Goal: Contribute content: Add original content to the website for others to see

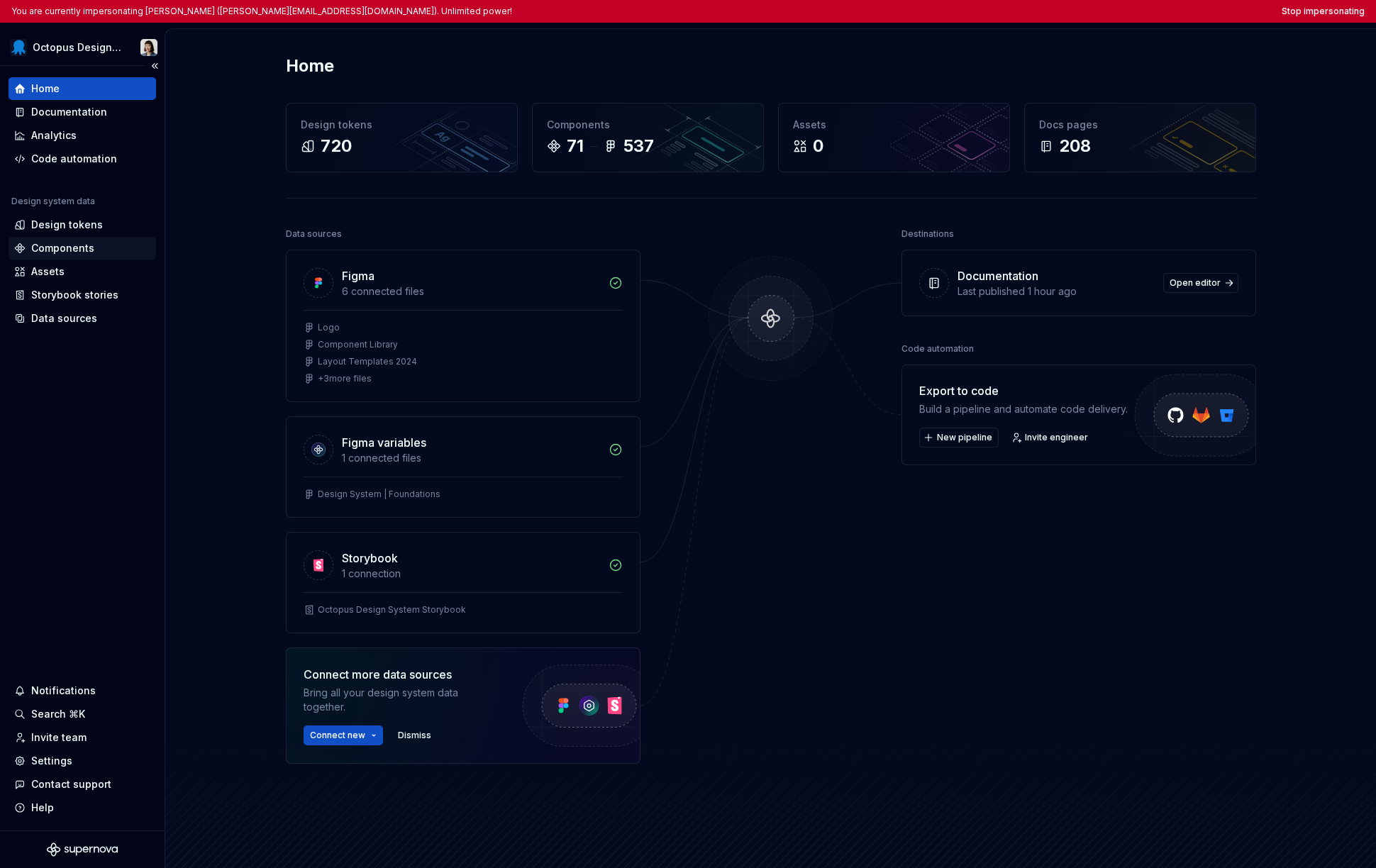
click at [79, 249] on div "Components" at bounding box center [63, 248] width 63 height 15
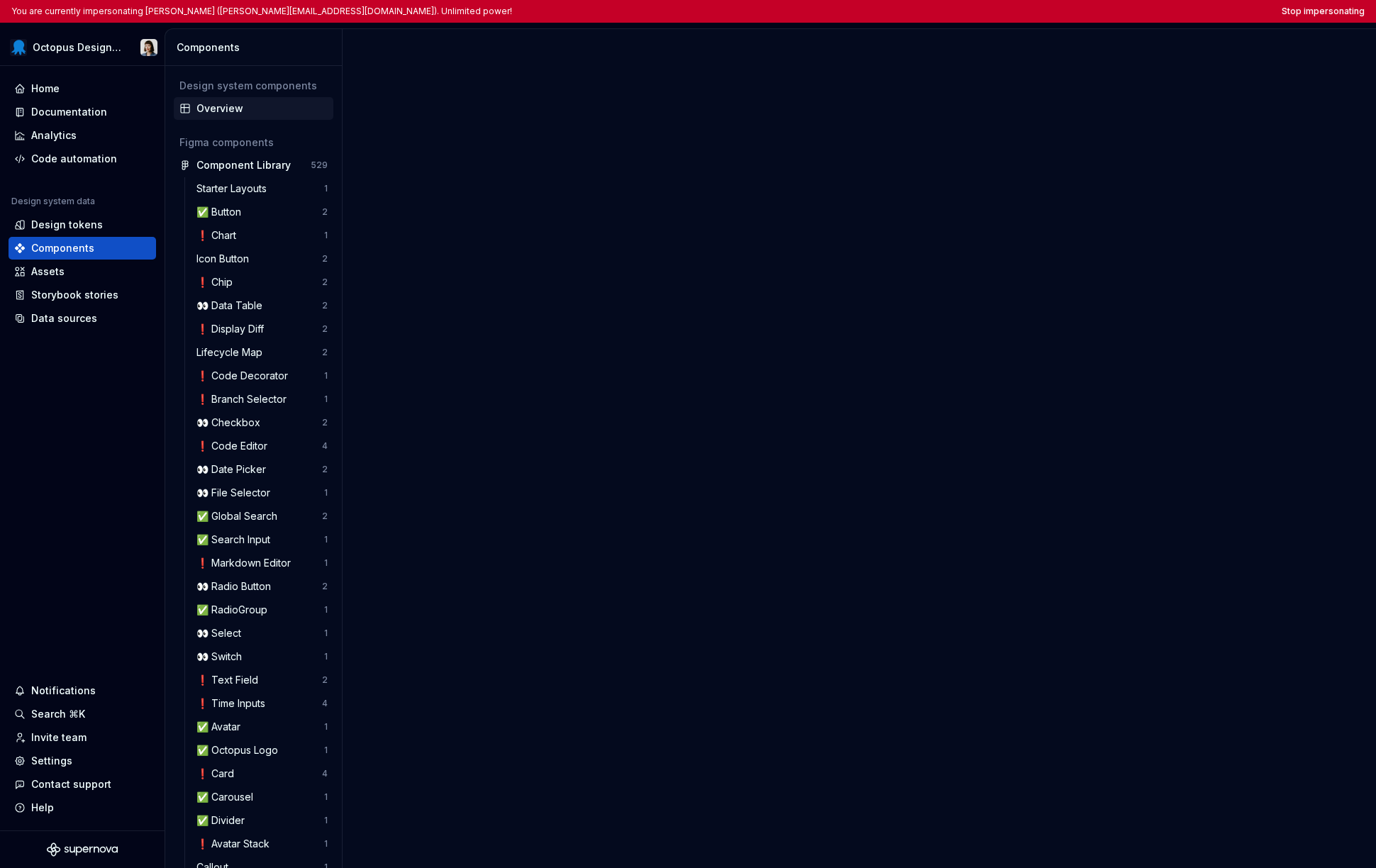
click at [252, 109] on div "Overview" at bounding box center [262, 108] width 131 height 15
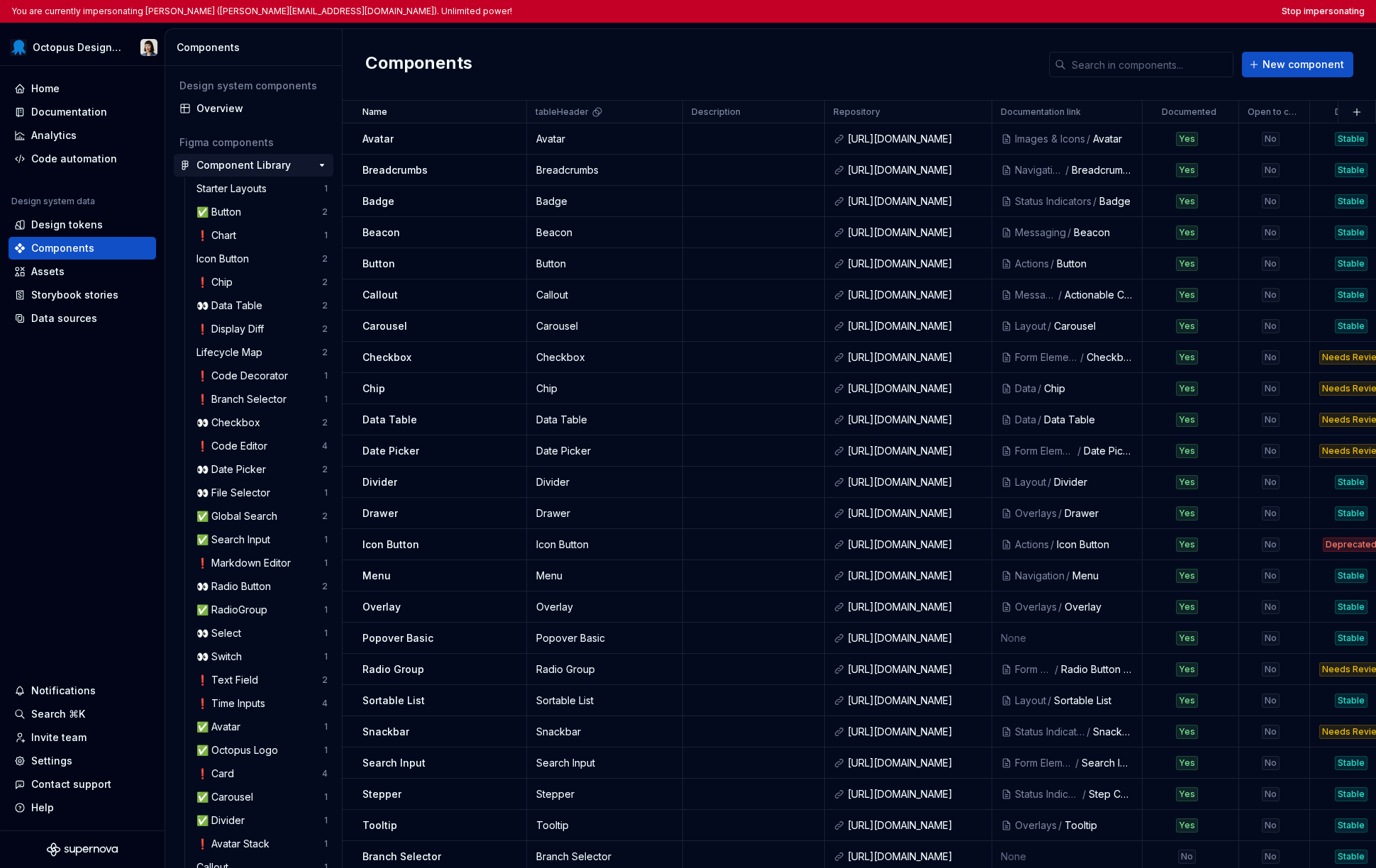
click at [231, 163] on div "Component Library" at bounding box center [243, 165] width 95 height 15
click at [323, 166] on button "button" at bounding box center [322, 165] width 20 height 20
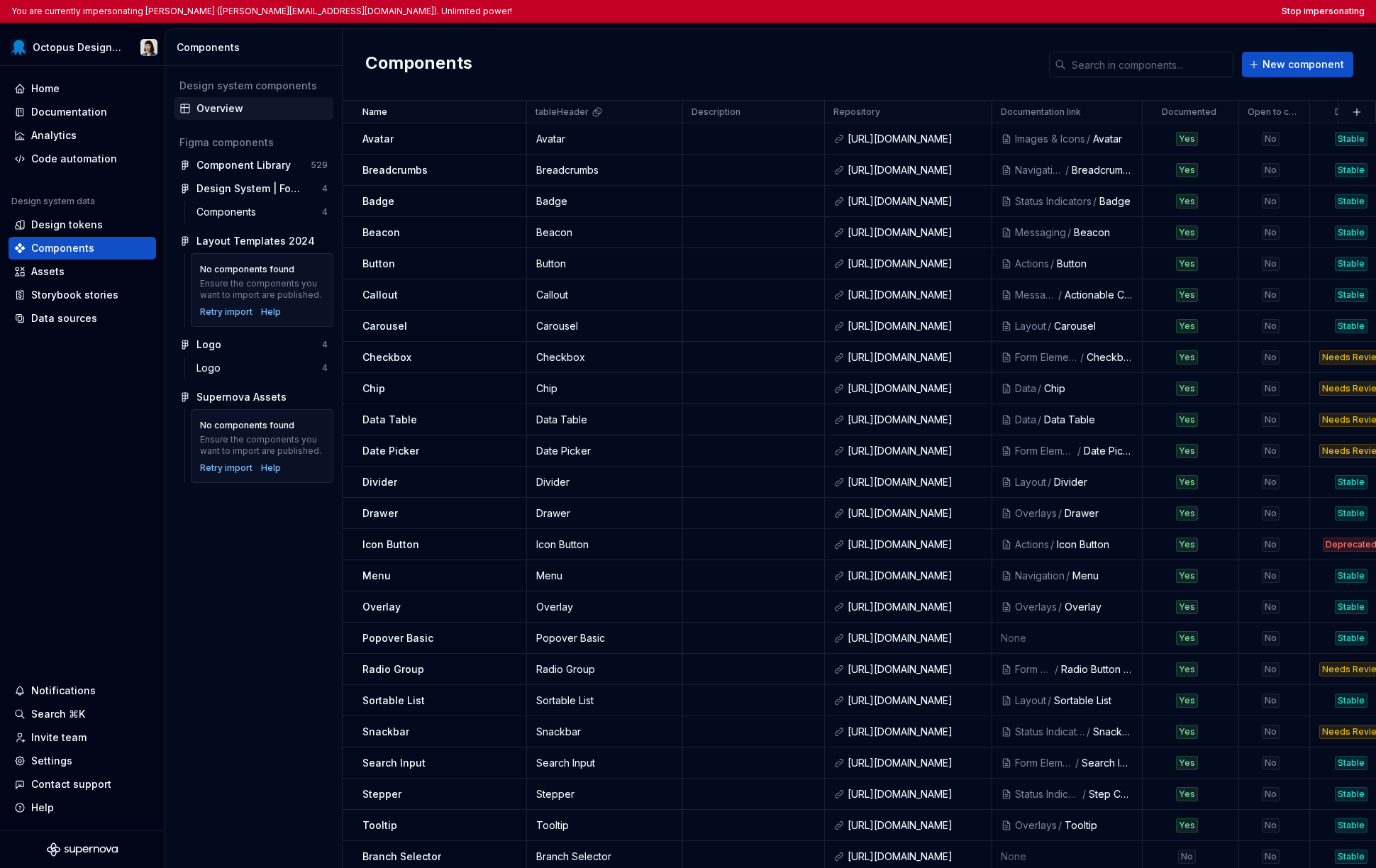
click at [218, 108] on div "Overview" at bounding box center [262, 108] width 131 height 15
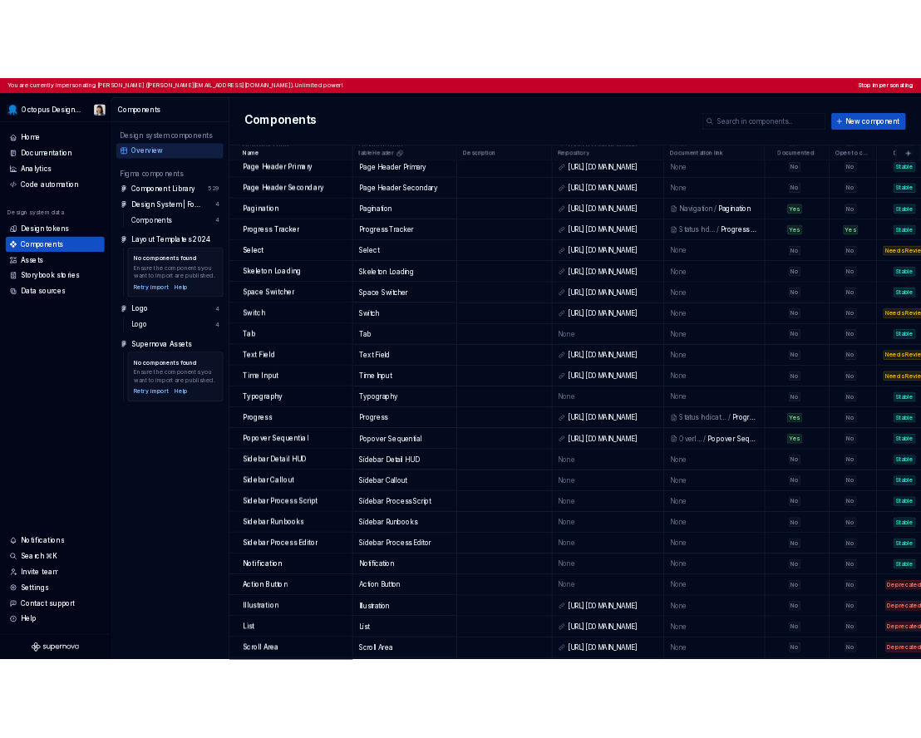
scroll to position [1723, 0]
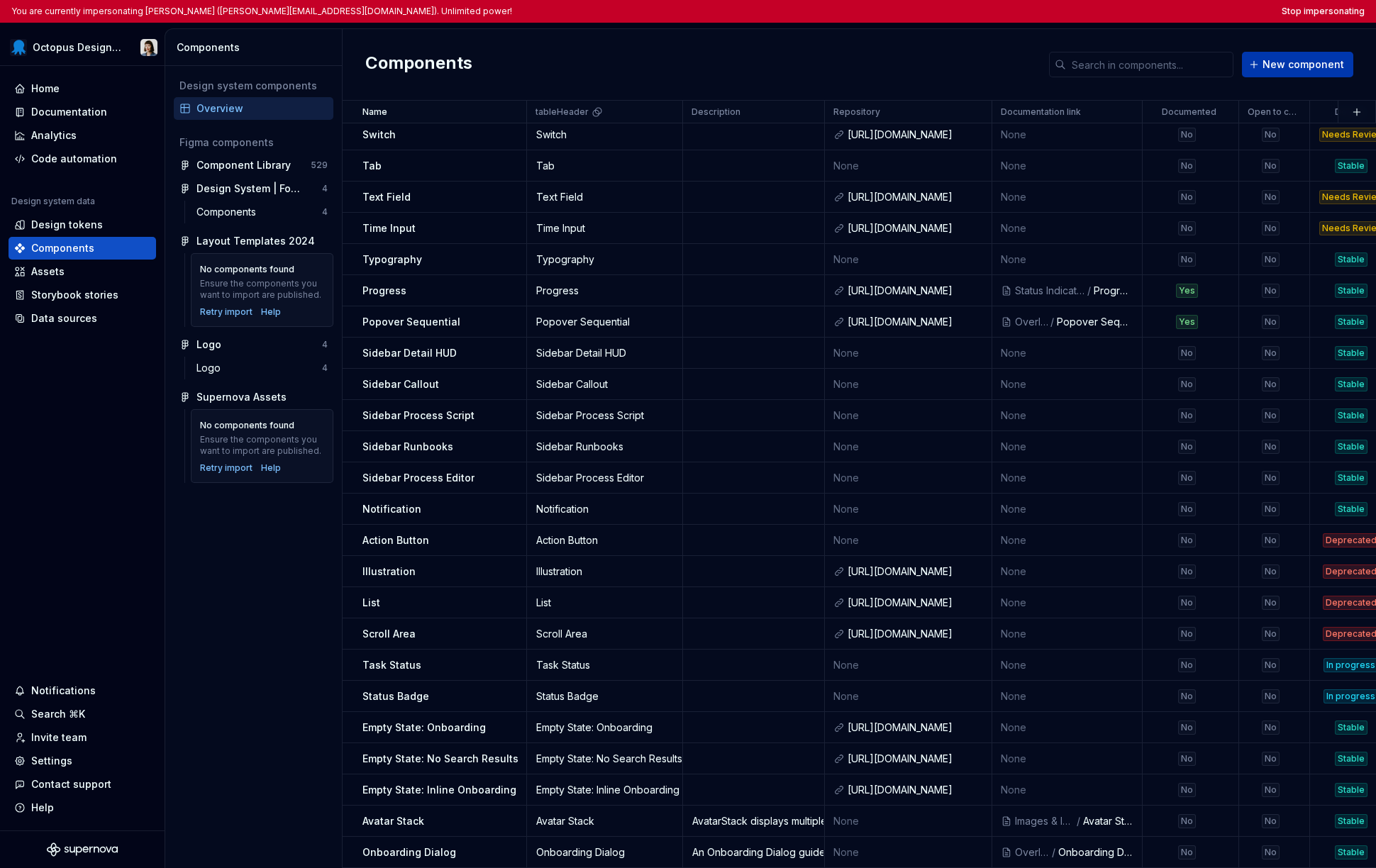
click at [1273, 63] on span "New component" at bounding box center [1303, 64] width 82 height 15
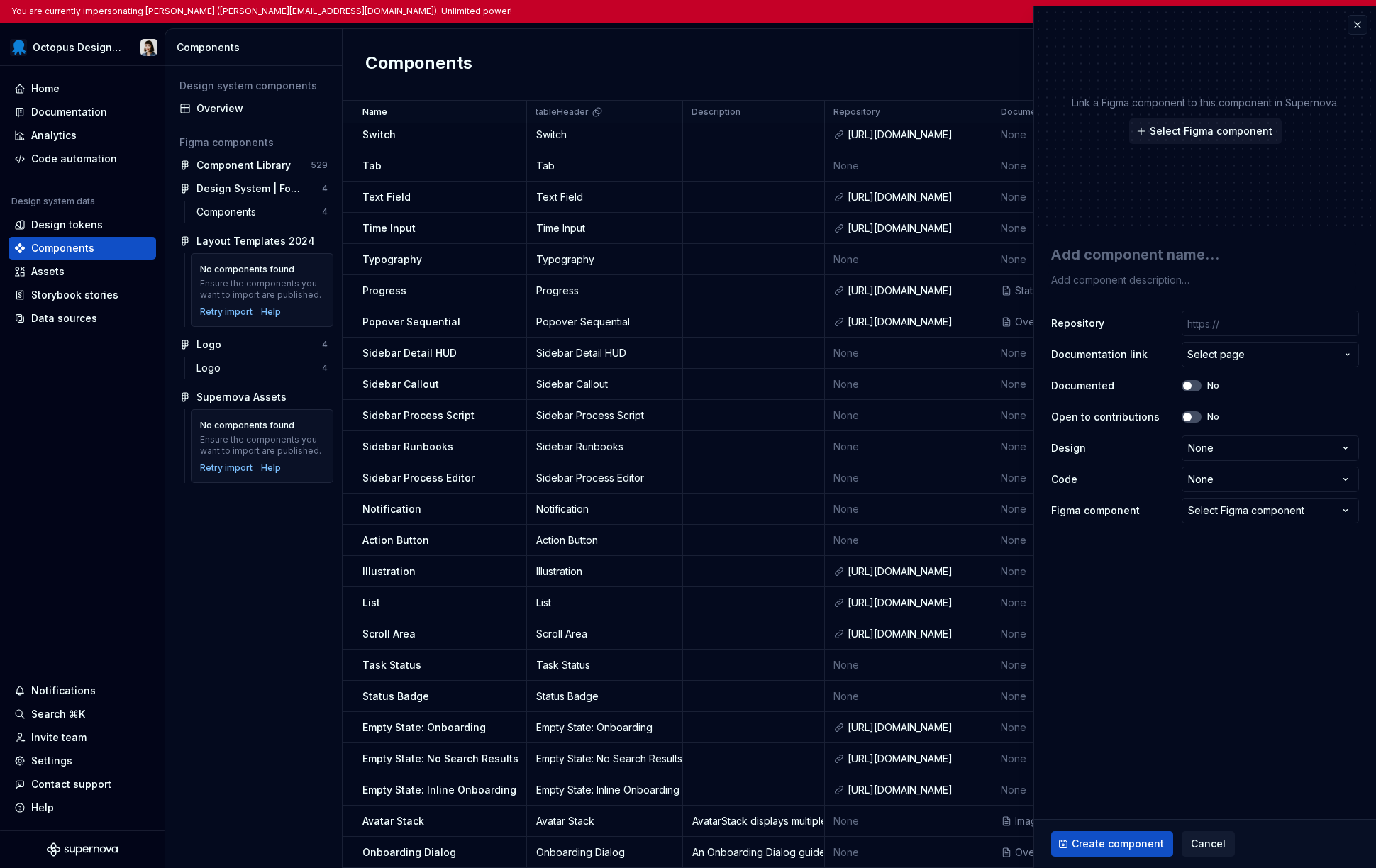
type textarea "*"
type textarea "T"
type textarea "*"
type textarea "Te"
type textarea "*"
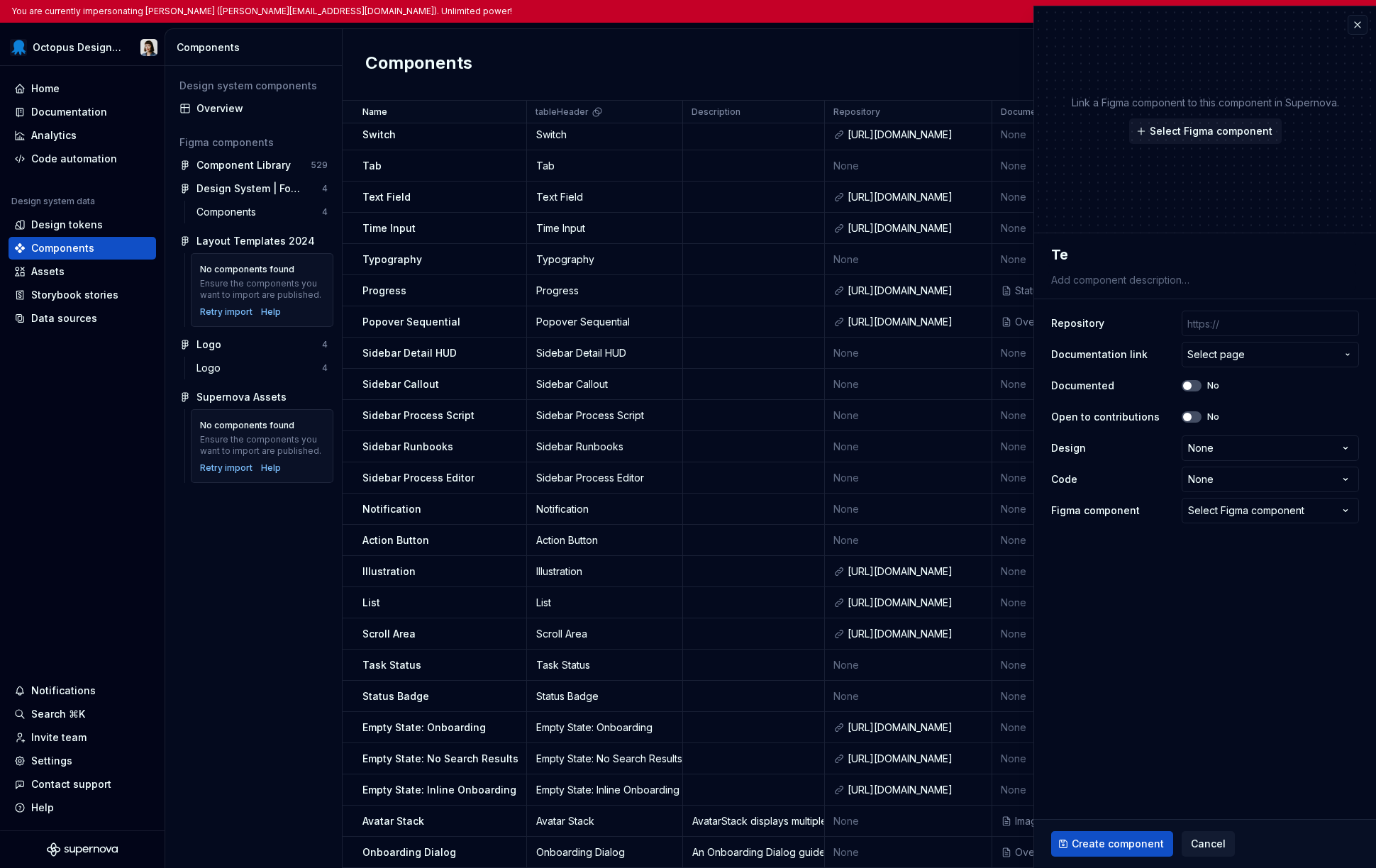
type textarea "Tes"
type textarea "*"
type textarea "Test"
type textarea "*"
type textarea "Test"
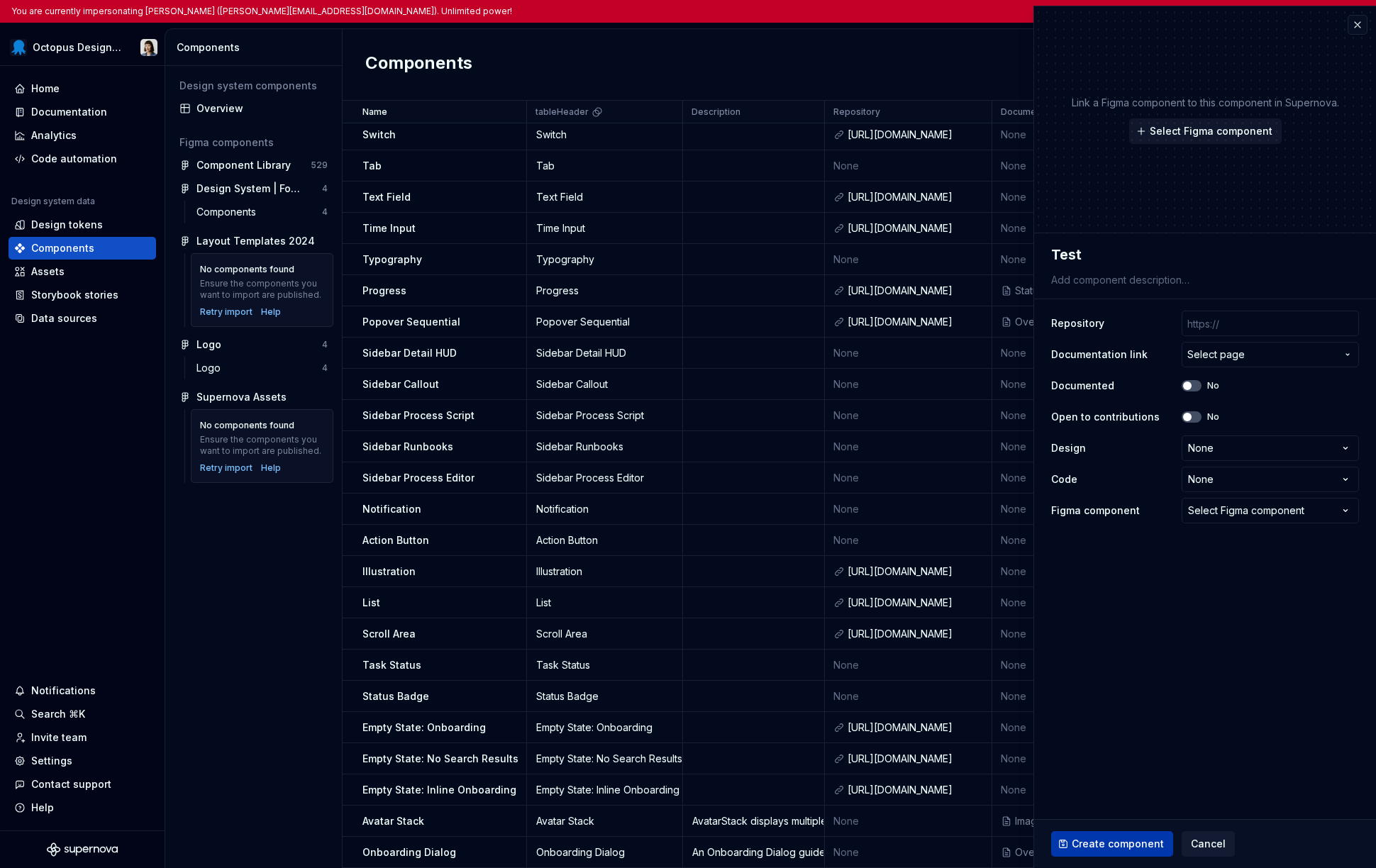
click at [1077, 845] on span "Create component" at bounding box center [1118, 843] width 92 height 15
type textarea "*"
click at [65, 744] on div "Invite team" at bounding box center [59, 737] width 55 height 15
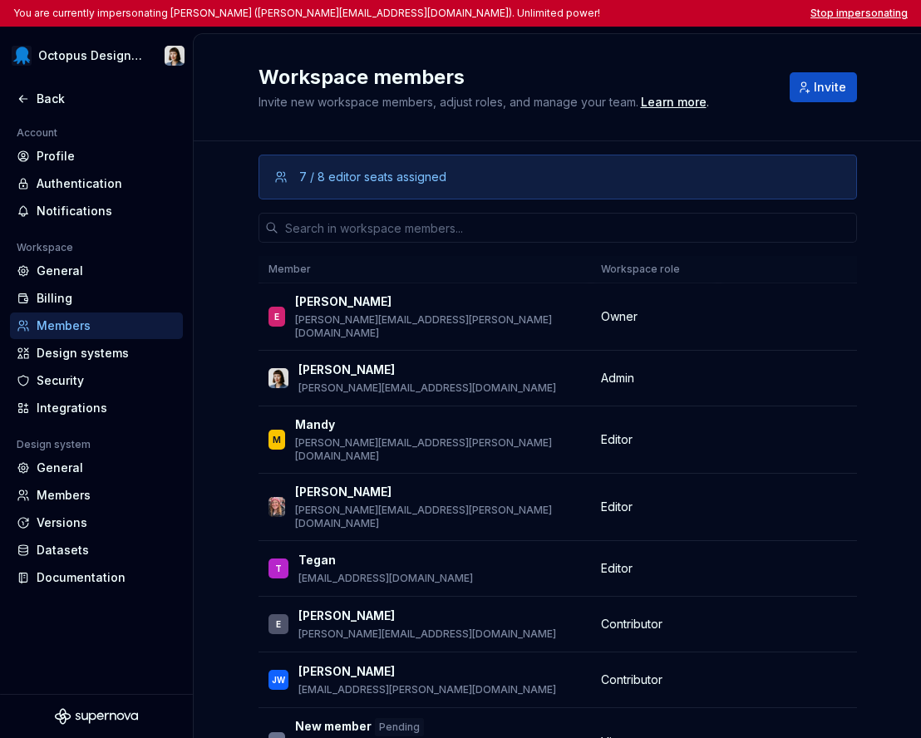
click at [850, 13] on button "Stop impersonating" at bounding box center [858, 13] width 97 height 13
